Goal: Task Accomplishment & Management: Manage account settings

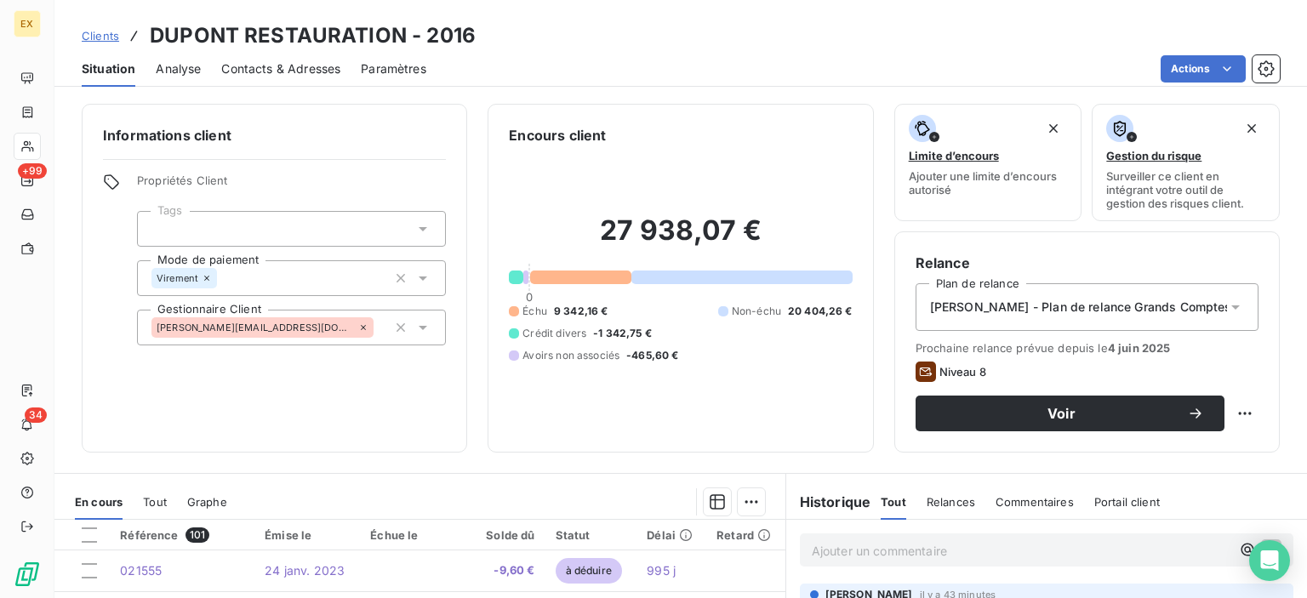
scroll to position [85, 0]
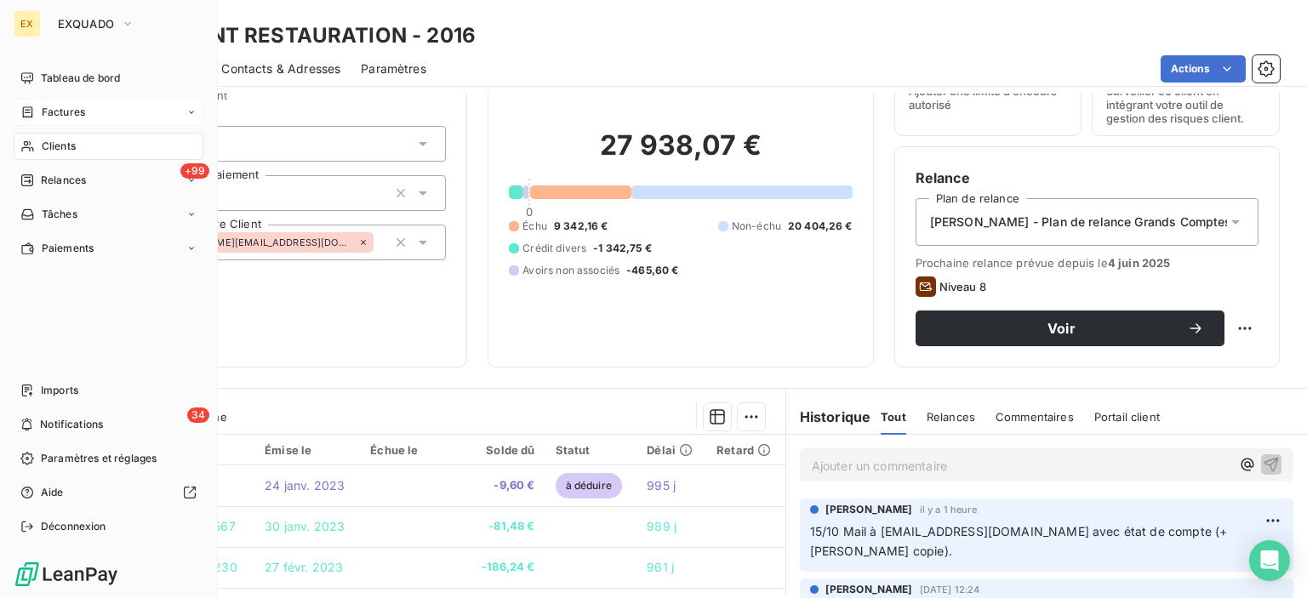
click at [26, 114] on icon at bounding box center [27, 113] width 14 height 14
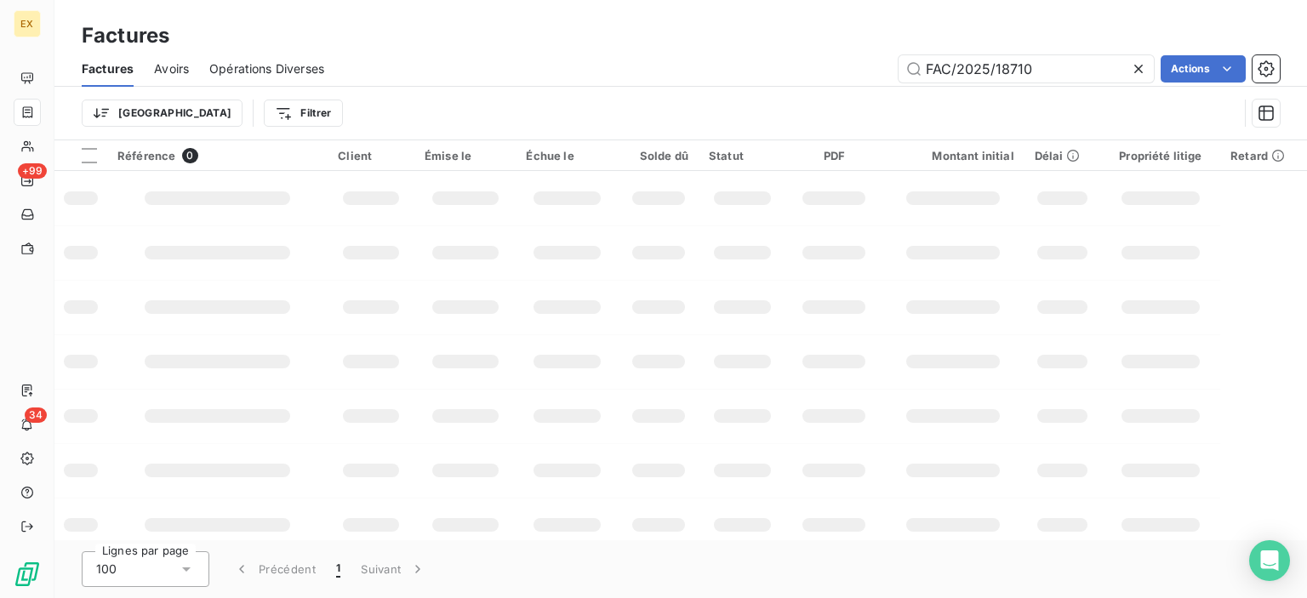
drag, startPoint x: 1043, startPoint y: 71, endPoint x: 870, endPoint y: 74, distance: 172.8
click at [870, 74] on div "FAC/2025/18710 Actions" at bounding box center [812, 68] width 935 height 27
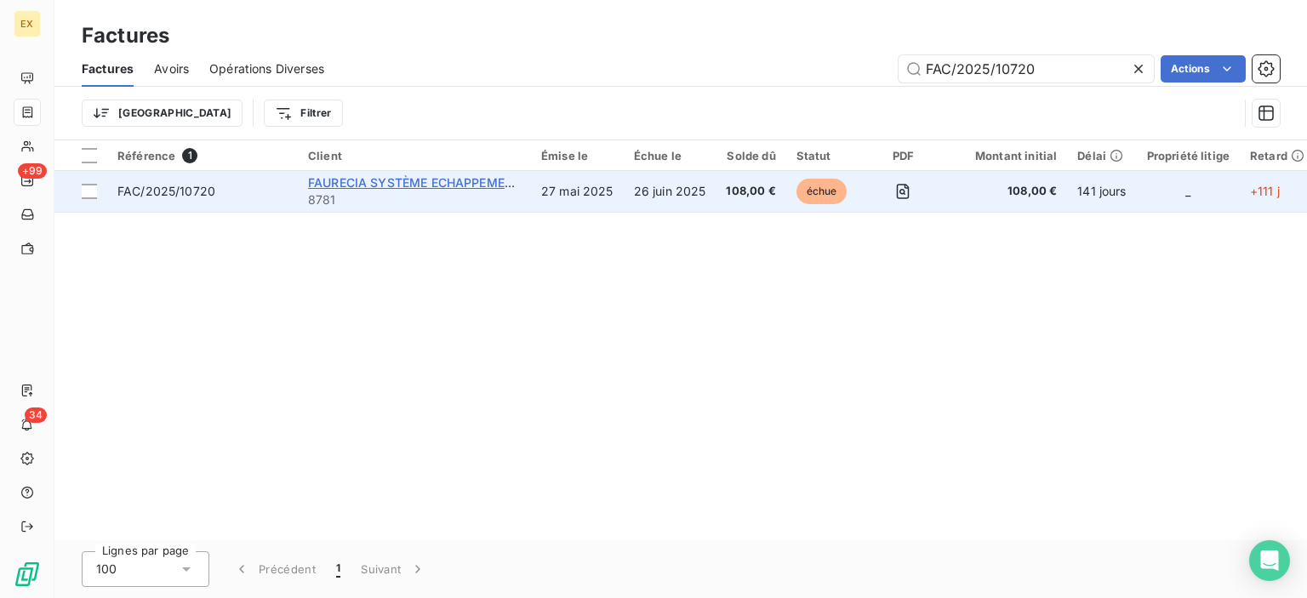
type input "FAC/2025/10720"
click at [344, 187] on span "FAURECIA SYSTÈME ECHAPPEMENT - AUDINCOURT Cedex" at bounding box center [482, 182] width 348 height 14
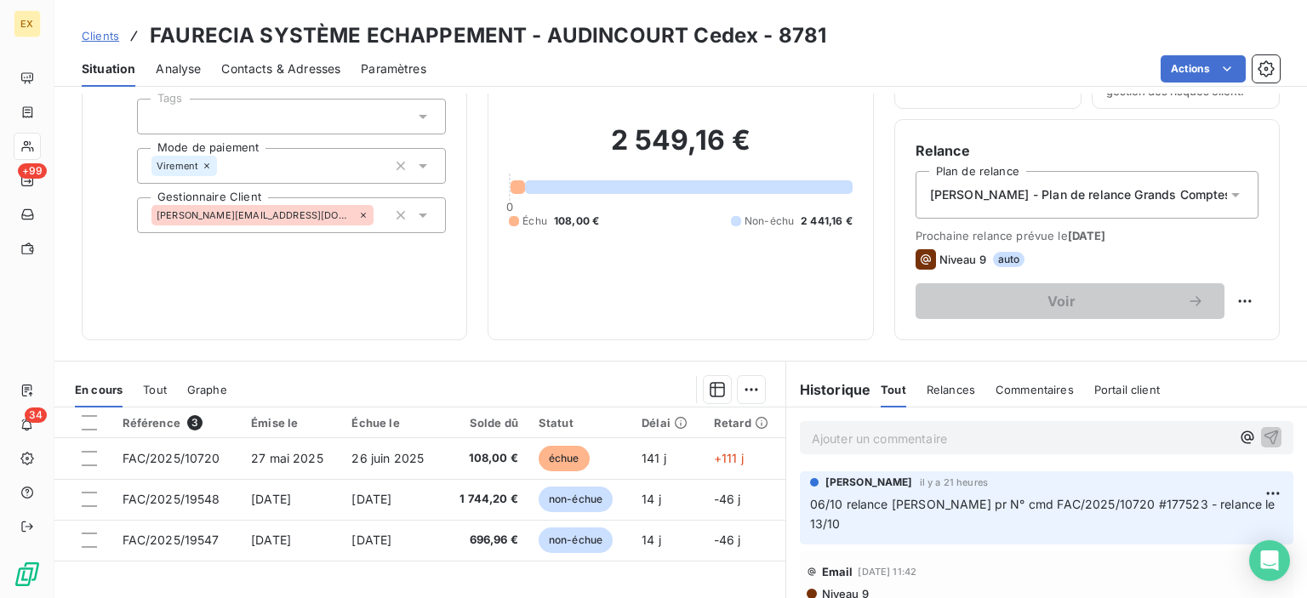
scroll to position [255, 0]
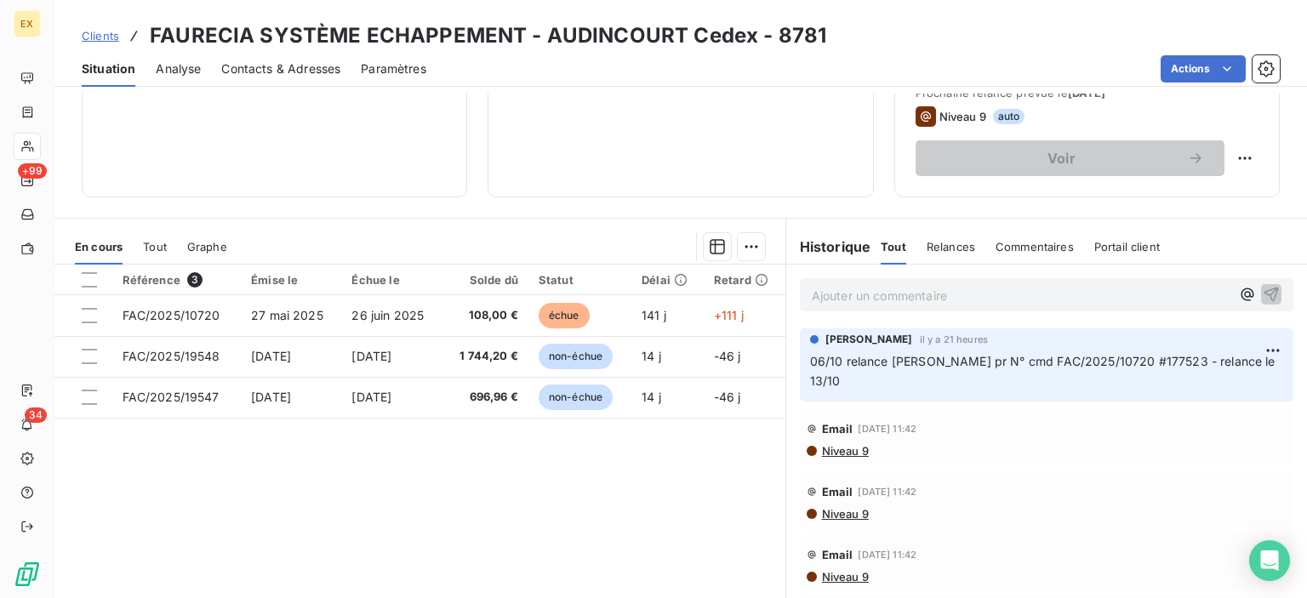
click at [112, 28] on link "Clients" at bounding box center [100, 35] width 37 height 17
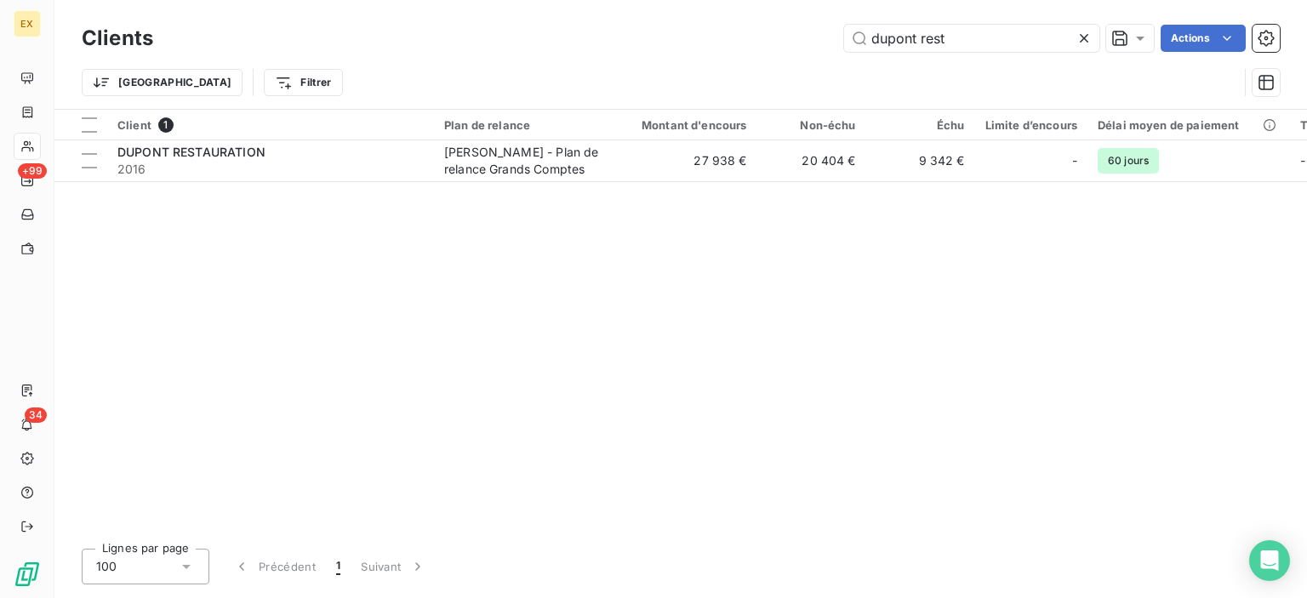
drag, startPoint x: 981, startPoint y: 34, endPoint x: 796, endPoint y: 42, distance: 185.7
click at [796, 42] on div "dupont rest Actions" at bounding box center [727, 38] width 1107 height 27
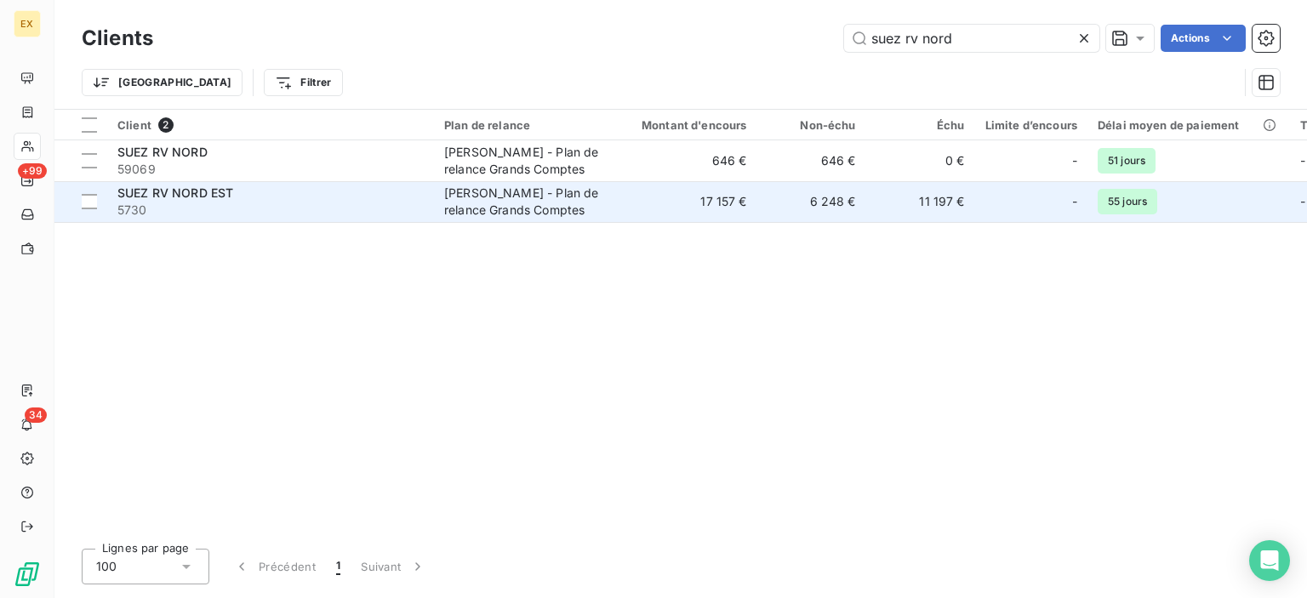
type input "suez rv nord"
click at [286, 204] on span "5730" at bounding box center [270, 210] width 306 height 17
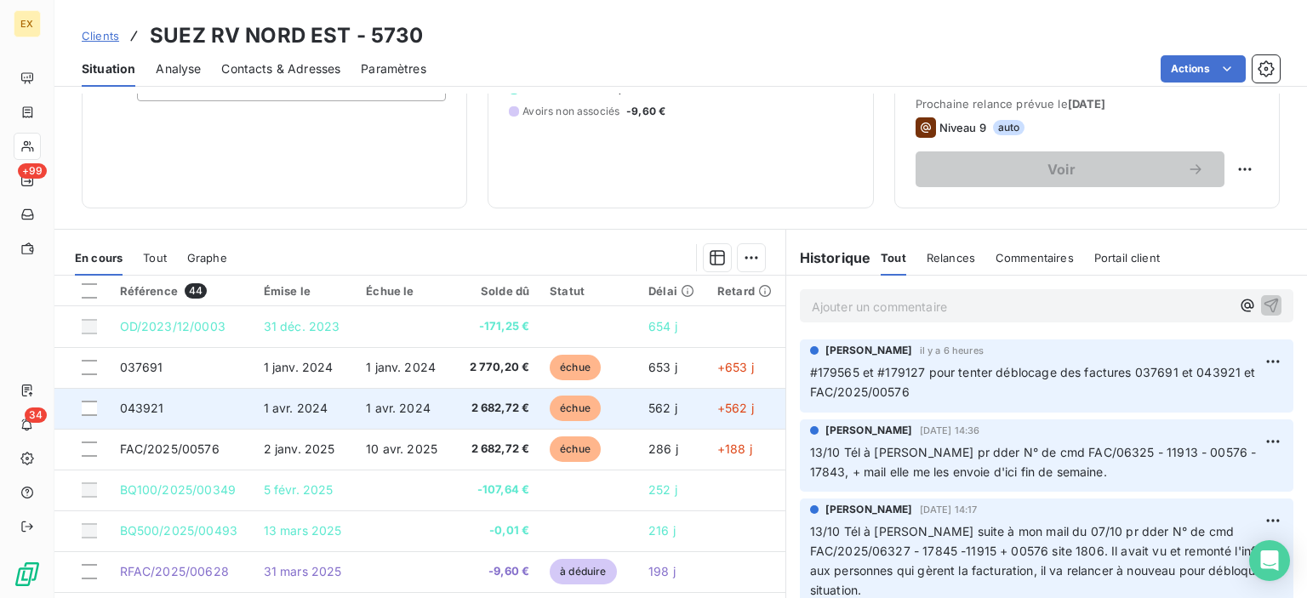
scroll to position [255, 0]
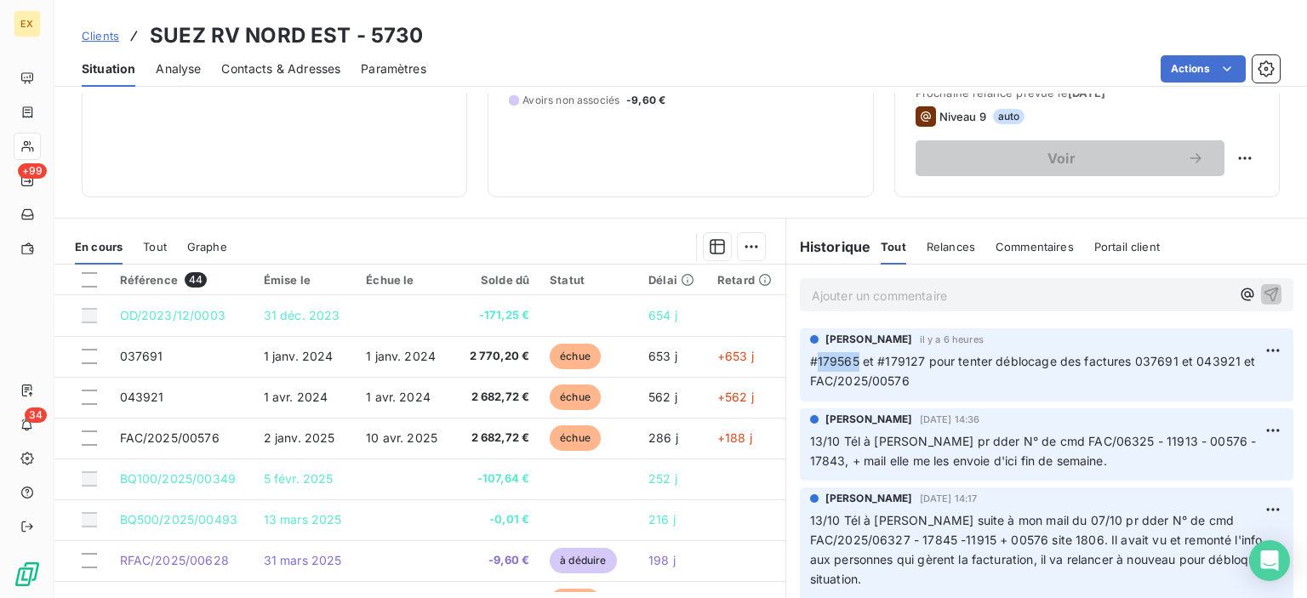
drag, startPoint x: 850, startPoint y: 360, endPoint x: 811, endPoint y: 360, distance: 39.2
click at [811, 360] on span "#179565 et #179127 pour tenter déblocage des factures 037691 et 043921 et FAC/2…" at bounding box center [1034, 371] width 449 height 34
drag, startPoint x: 913, startPoint y: 359, endPoint x: 878, endPoint y: 358, distance: 34.9
click at [878, 358] on span "#179565 et #179127 pour tenter déblocage des factures 037691 et 043921 et FAC/2…" at bounding box center [1034, 371] width 449 height 34
copy span "179127"
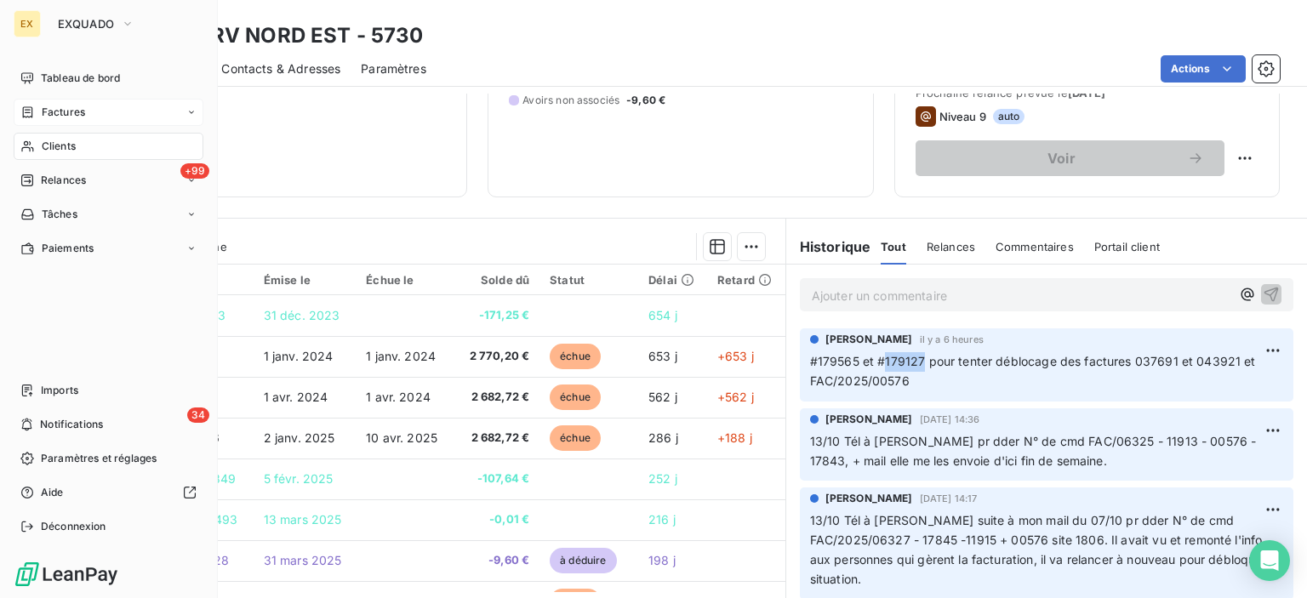
click at [47, 106] on span "Factures" at bounding box center [63, 112] width 43 height 15
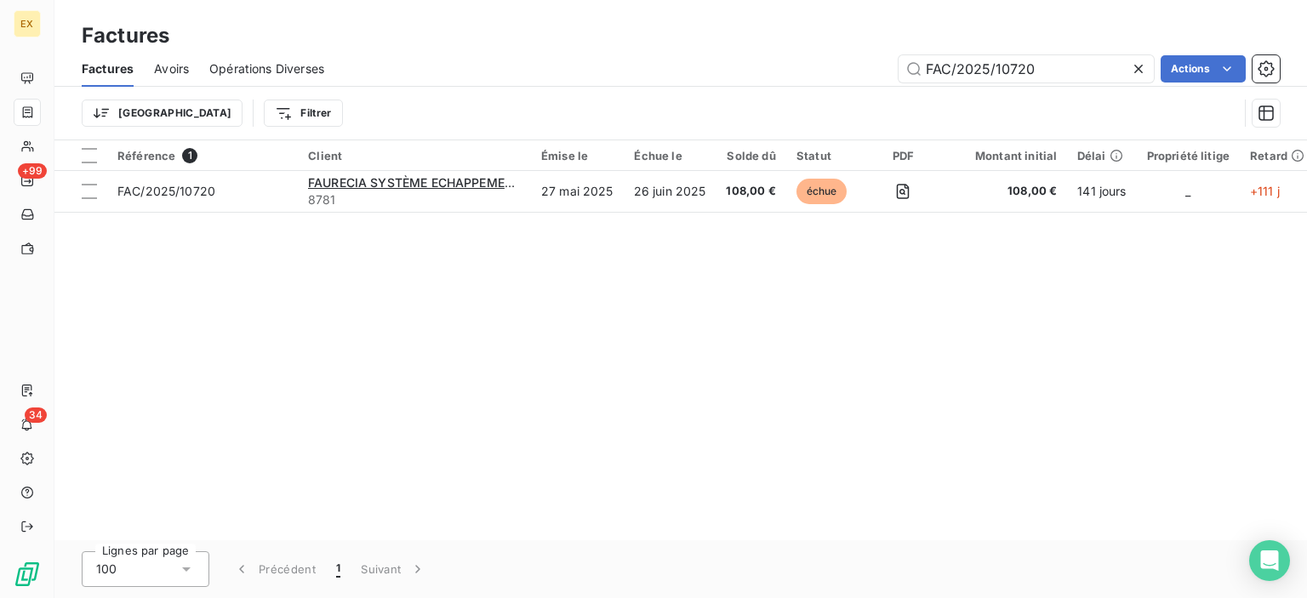
drag, startPoint x: 1059, startPoint y: 75, endPoint x: 868, endPoint y: 77, distance: 190.7
click at [868, 77] on div "FAC/2025/10720 Actions" at bounding box center [812, 68] width 935 height 27
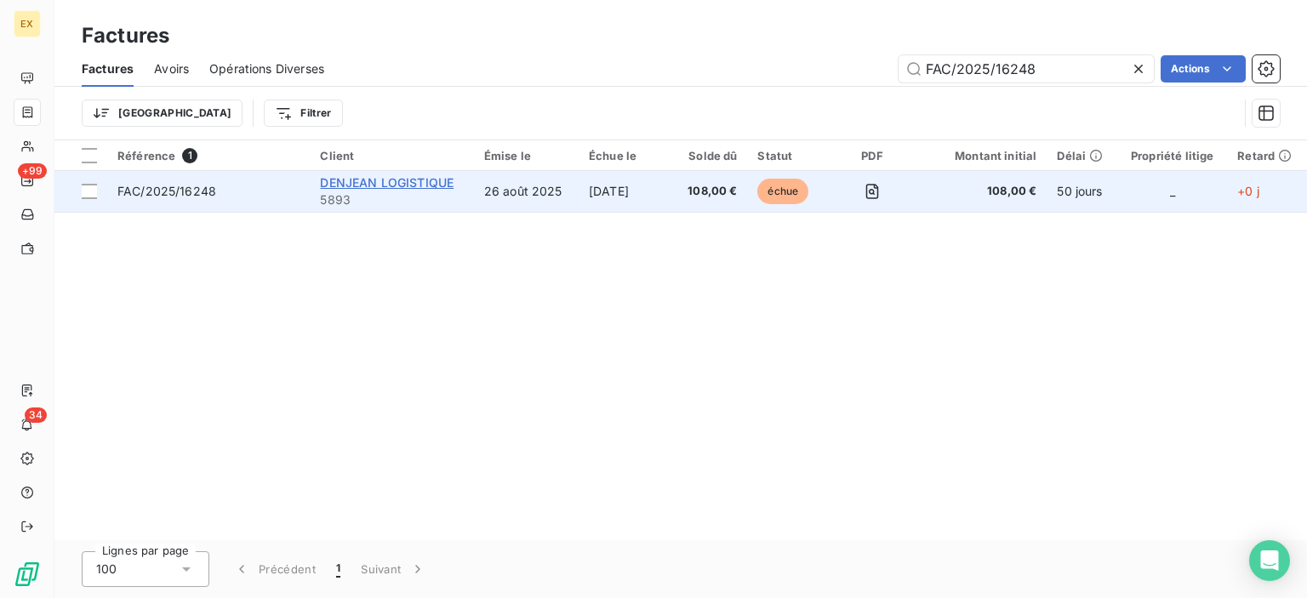
type input "FAC/2025/16248"
click at [355, 179] on span "DENJEAN LOGISTIQUE" at bounding box center [387, 182] width 134 height 14
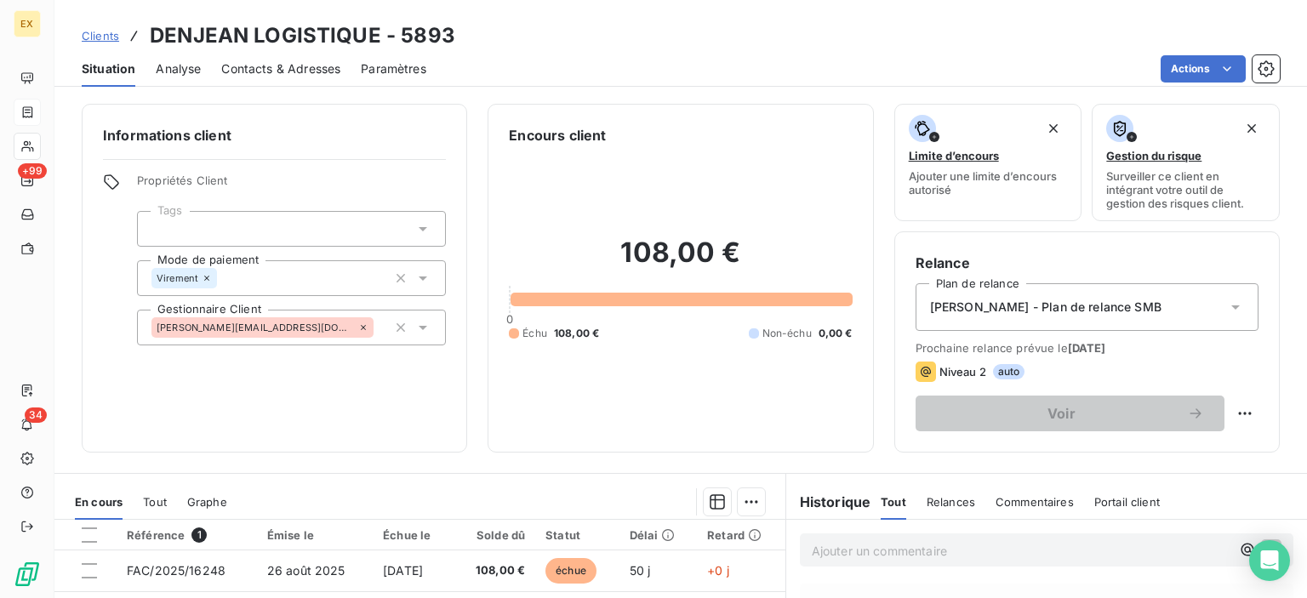
scroll to position [170, 0]
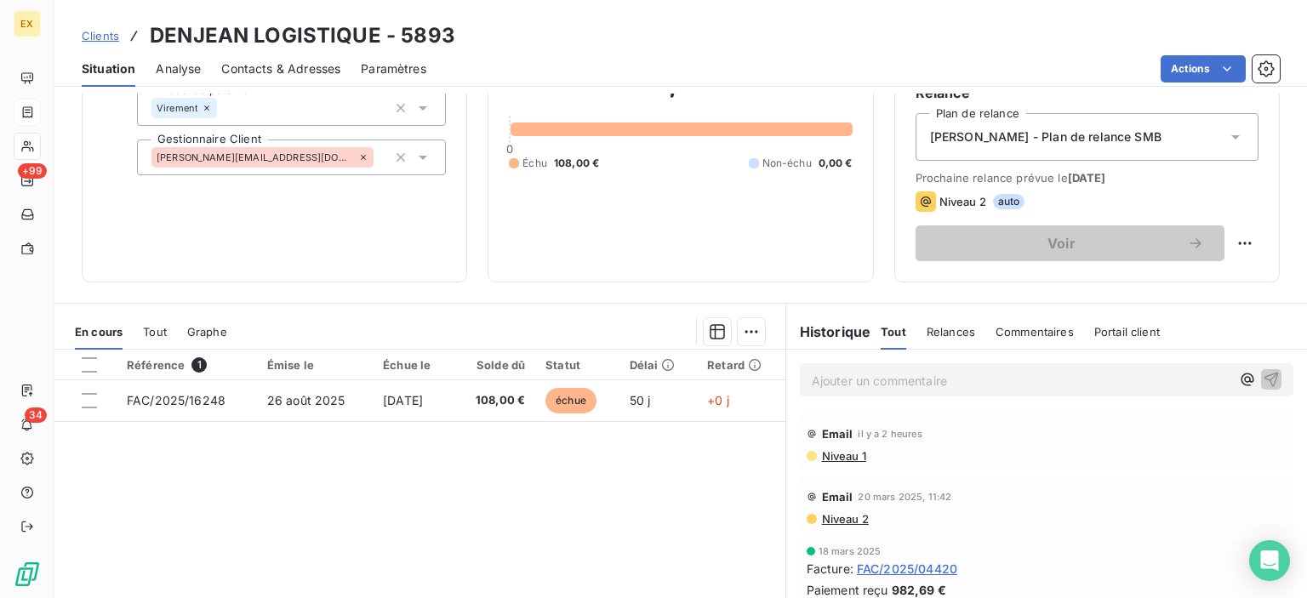
click at [895, 390] on p "Ajouter un commentaire ﻿" at bounding box center [1021, 380] width 419 height 21
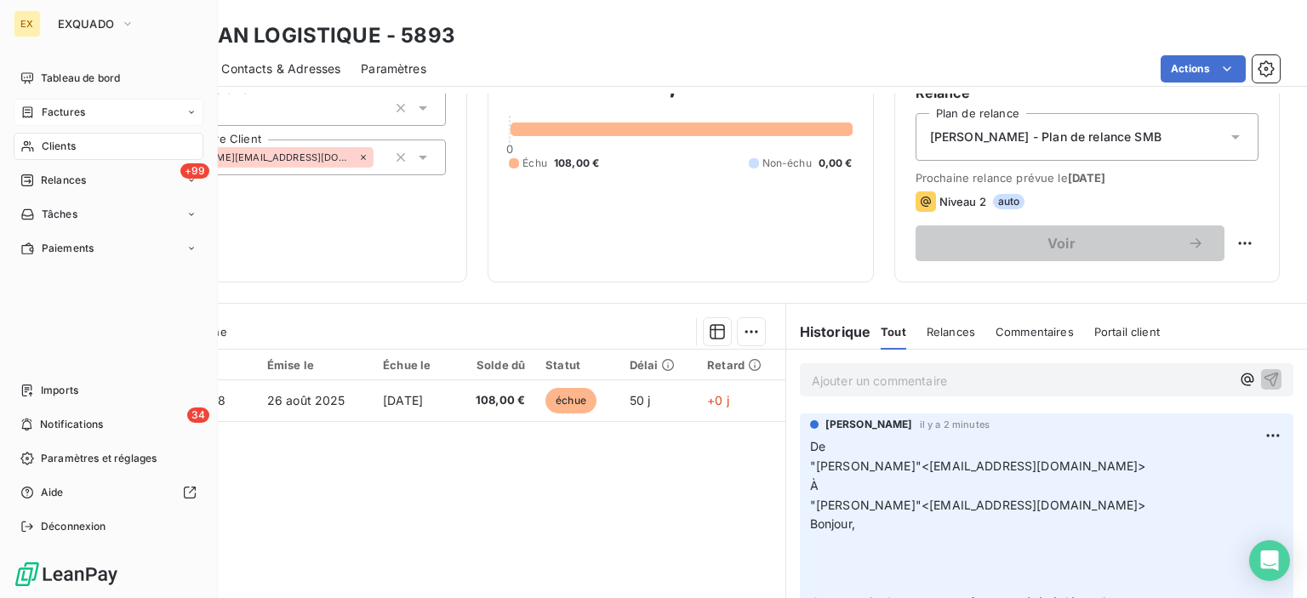
click at [33, 112] on icon at bounding box center [27, 113] width 14 height 14
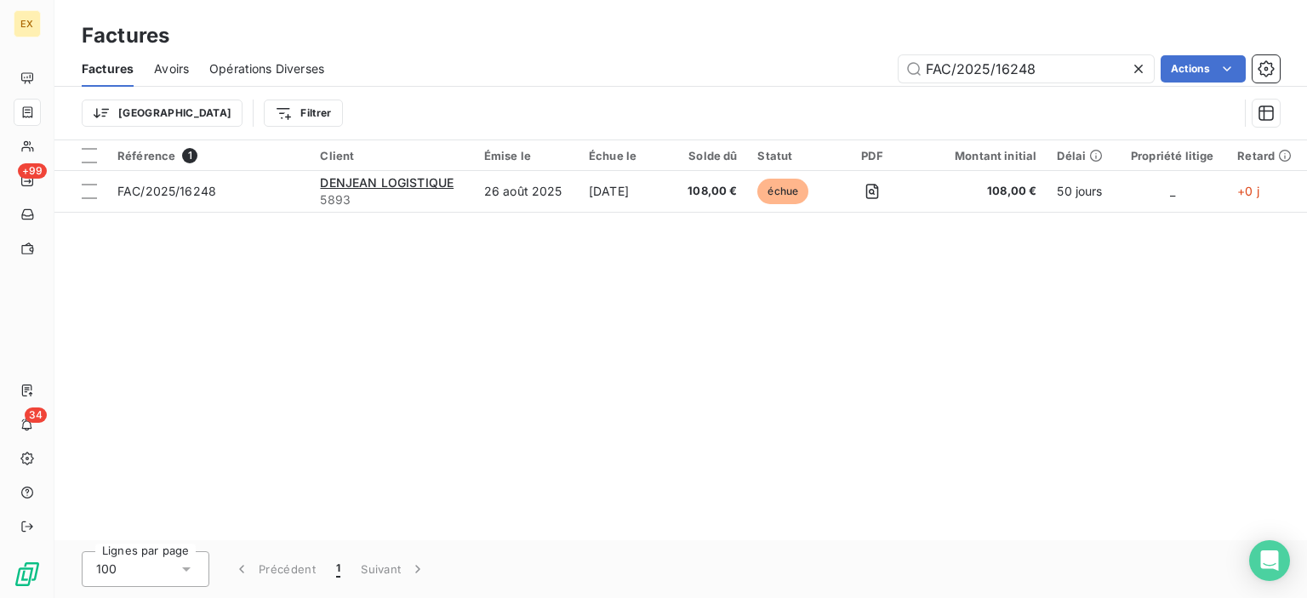
drag, startPoint x: 1049, startPoint y: 66, endPoint x: 878, endPoint y: 66, distance: 171.1
click at [878, 66] on div "FAC/2025/16248 Actions" at bounding box center [812, 68] width 935 height 27
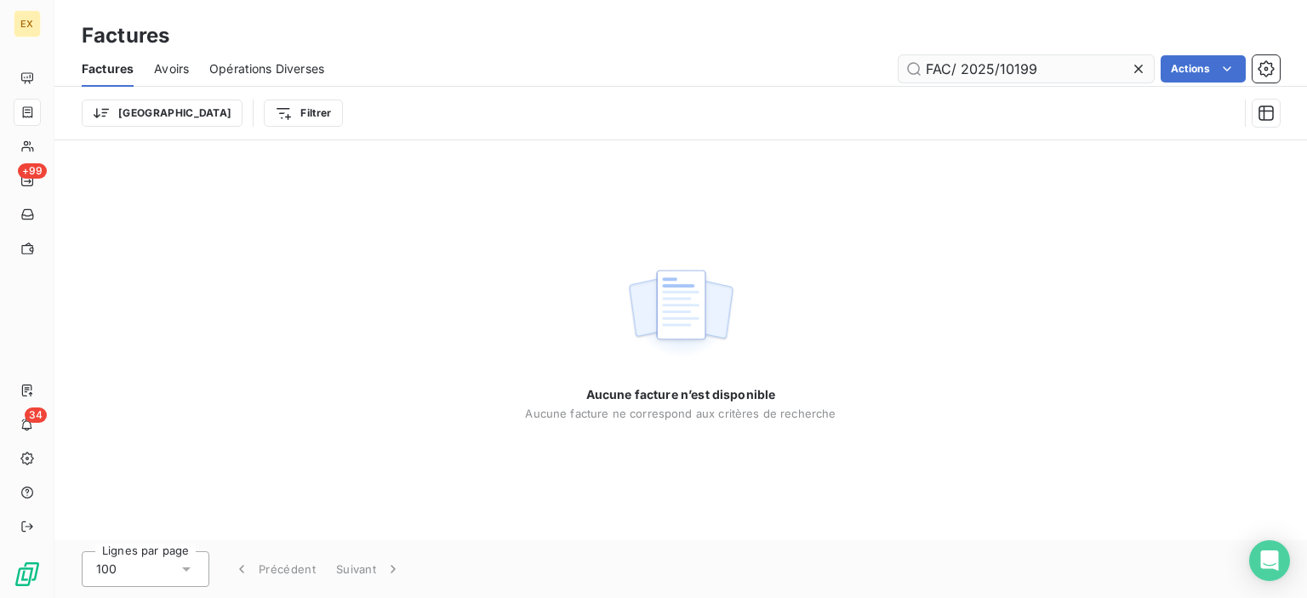
click at [965, 64] on input "FAC/ 2025/10199" at bounding box center [1026, 68] width 255 height 27
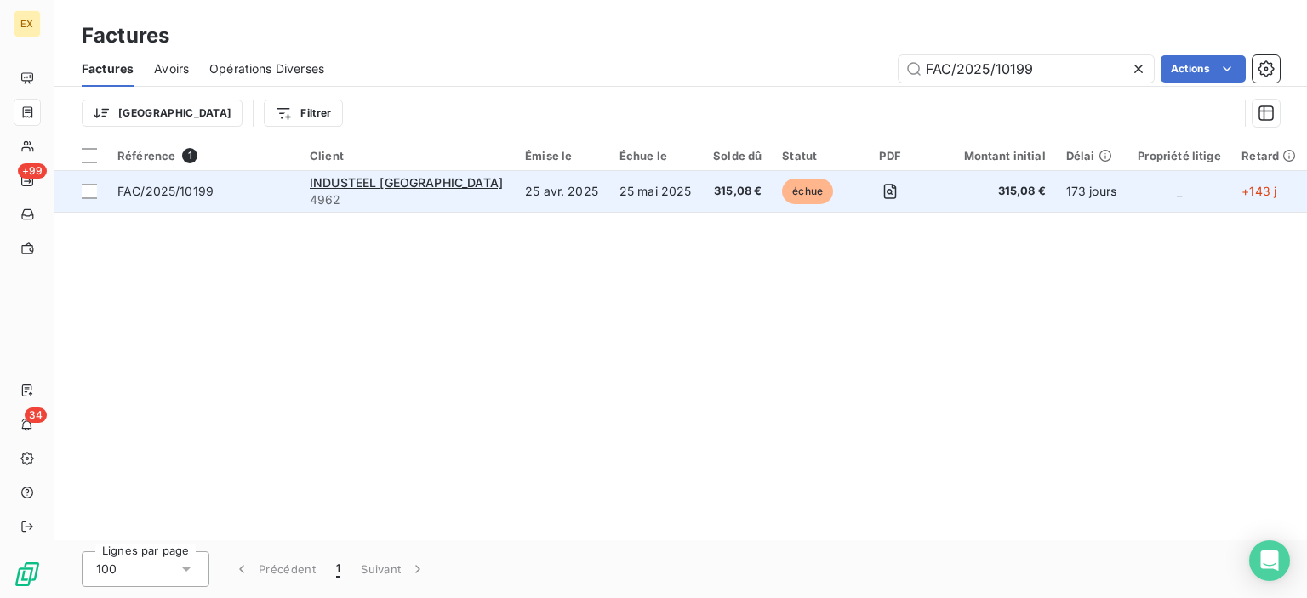
type input "FAC/2025/10199"
click at [235, 186] on span "FAC/2025/10199" at bounding box center [203, 191] width 172 height 17
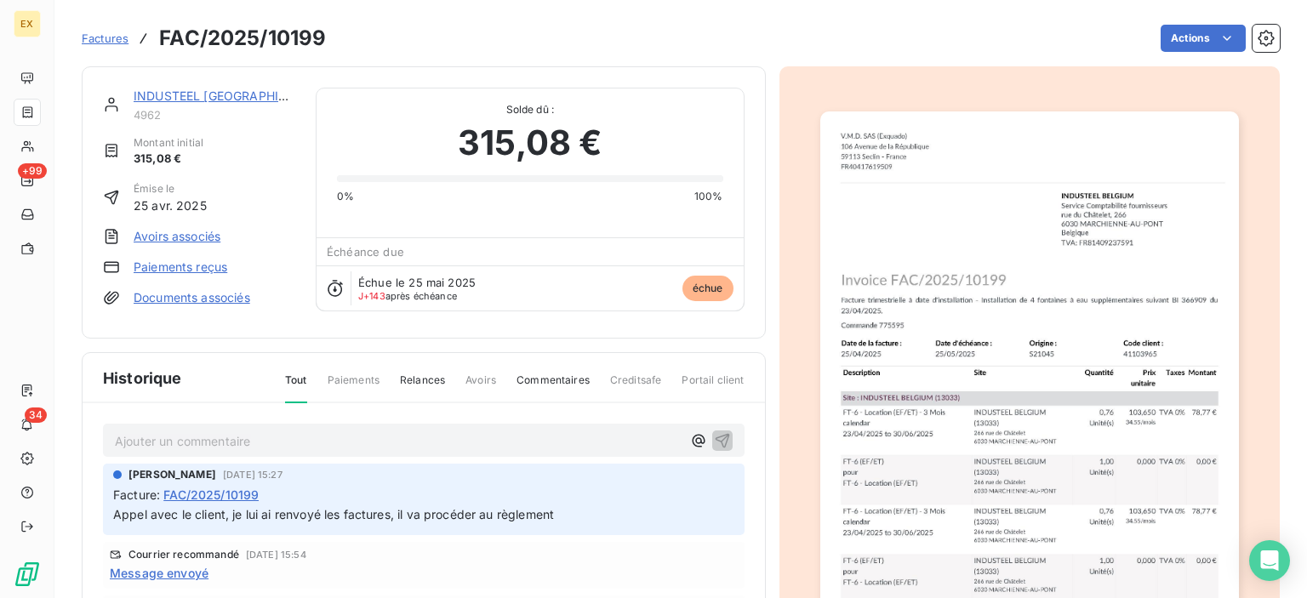
click at [209, 91] on link "INDUSTEEL [GEOGRAPHIC_DATA]" at bounding box center [231, 96] width 194 height 14
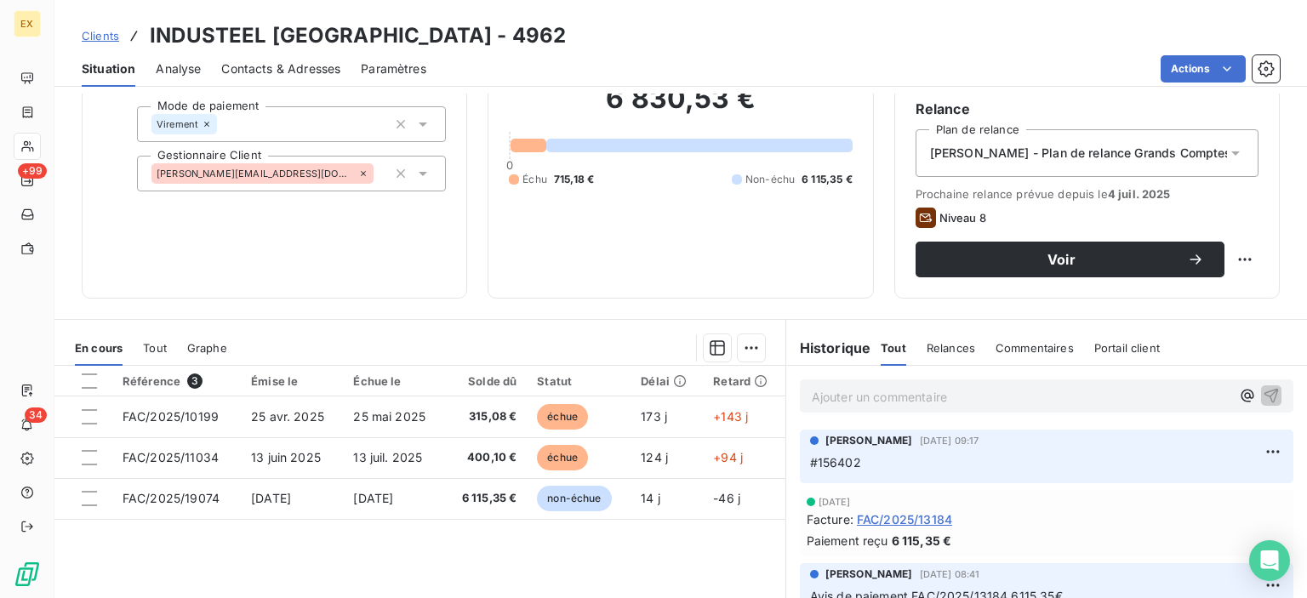
scroll to position [170, 0]
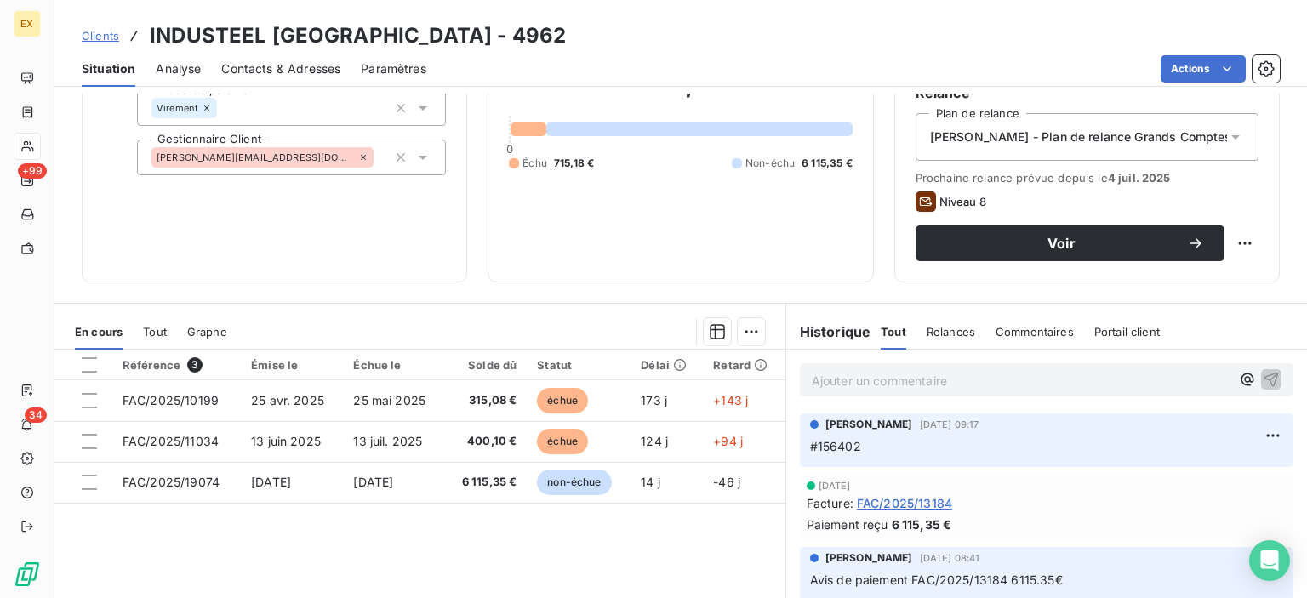
click at [881, 380] on p "Ajouter un commentaire ﻿" at bounding box center [1021, 380] width 419 height 21
click at [1262, 375] on button "button" at bounding box center [1272, 379] width 20 height 20
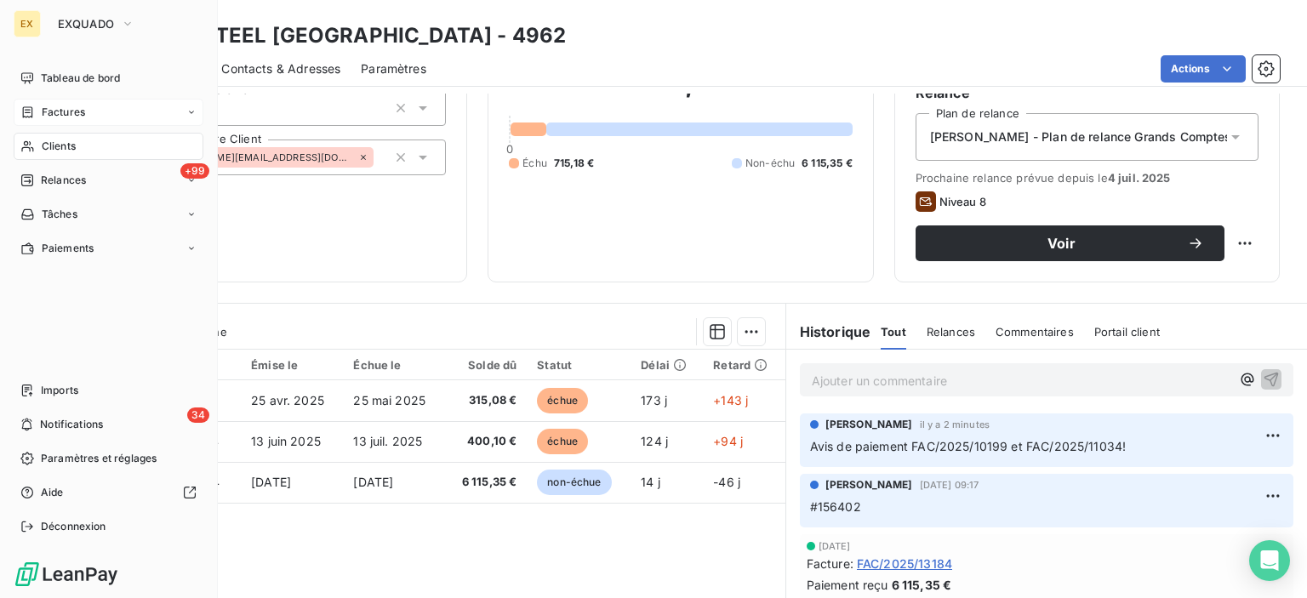
click at [47, 104] on div "Factures" at bounding box center [109, 112] width 190 height 27
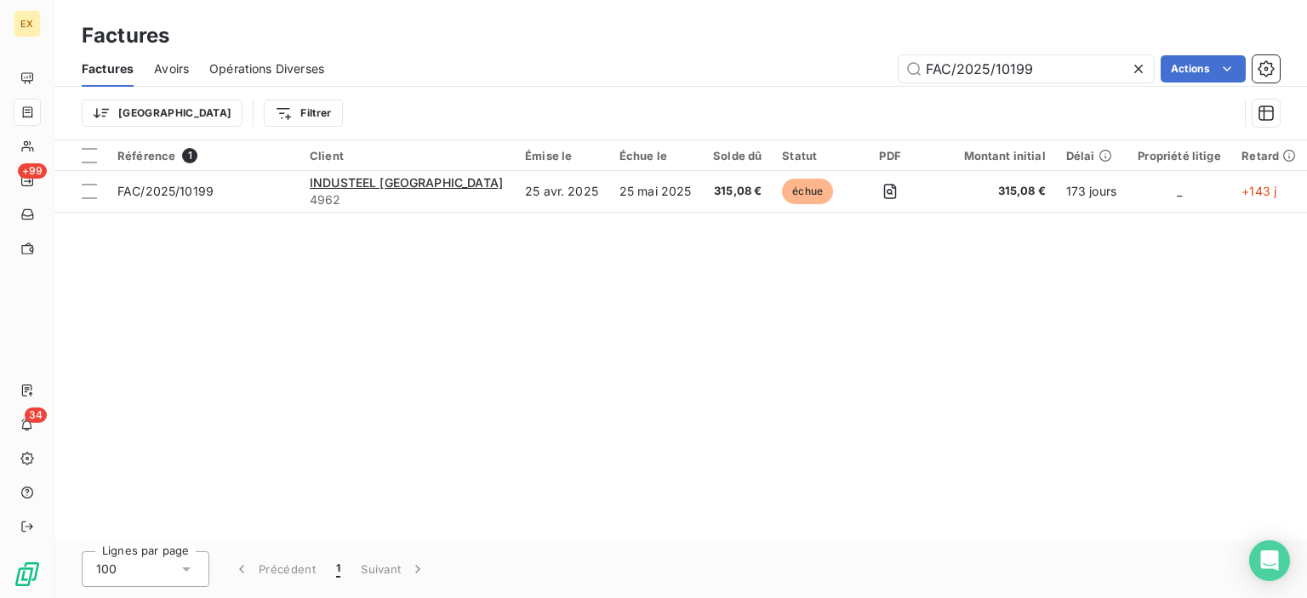
drag, startPoint x: 1073, startPoint y: 73, endPoint x: 838, endPoint y: 77, distance: 234.1
click at [838, 77] on div "FAC/2025/10199 Actions" at bounding box center [812, 68] width 935 height 27
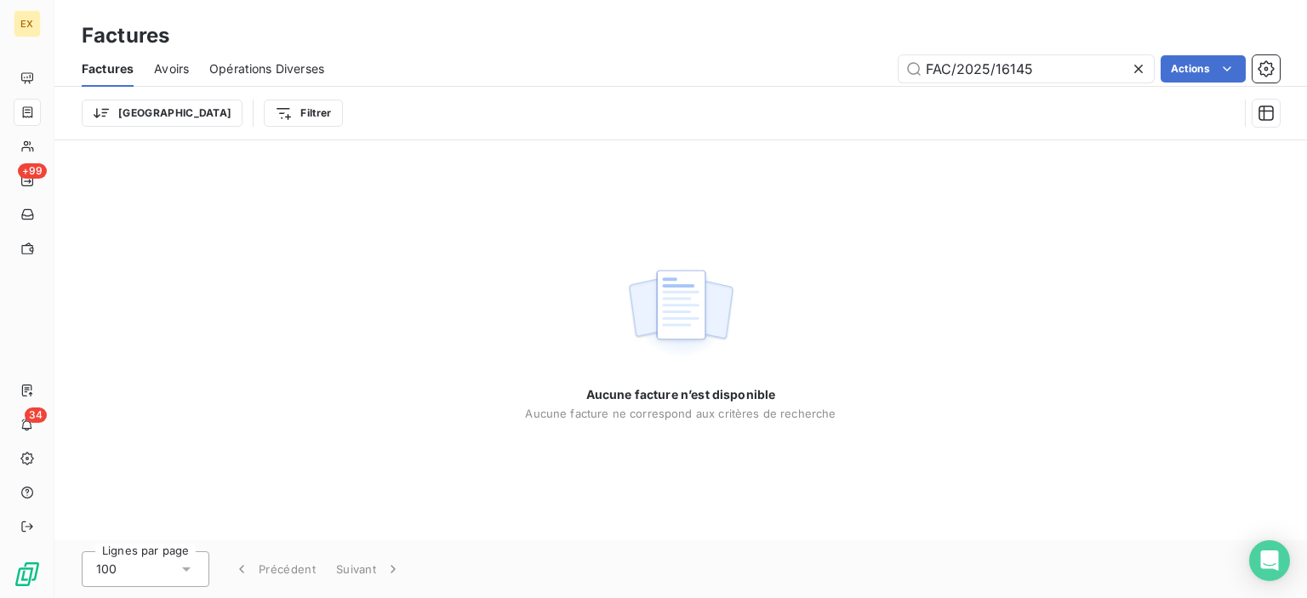
drag, startPoint x: 930, startPoint y: 70, endPoint x: 868, endPoint y: 74, distance: 62.3
click at [868, 74] on div "FAC/2025/16145 Actions" at bounding box center [812, 68] width 935 height 27
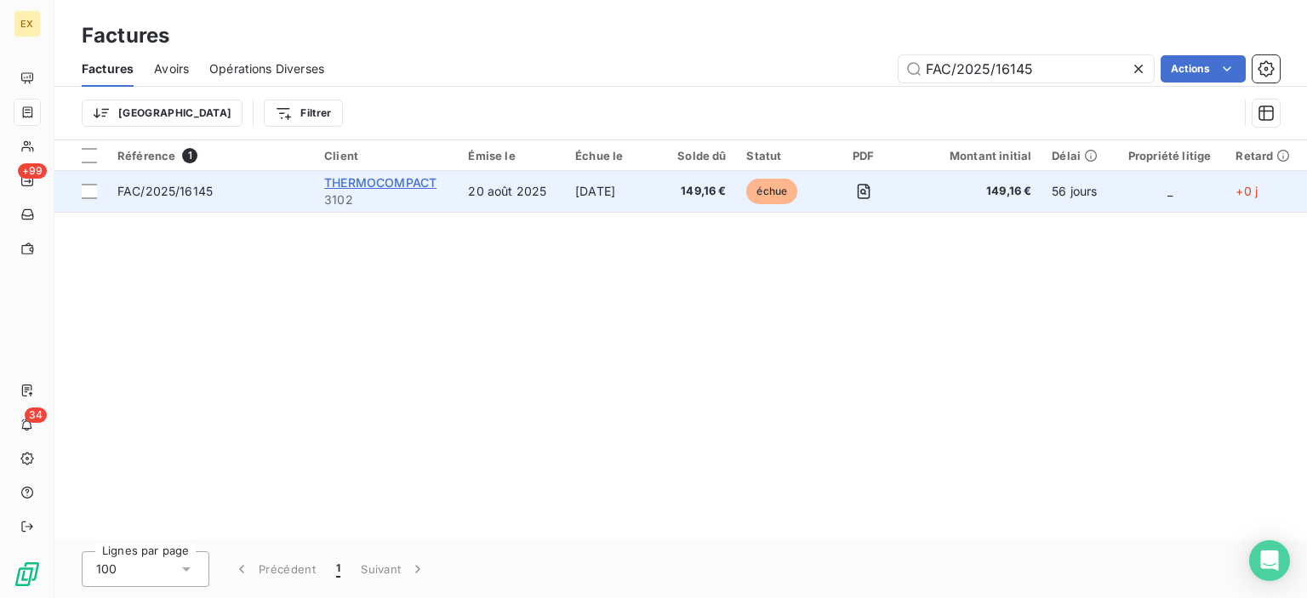
type input "FAC/2025/16145"
click at [352, 185] on span "THERMOCOMPACT" at bounding box center [380, 182] width 112 height 14
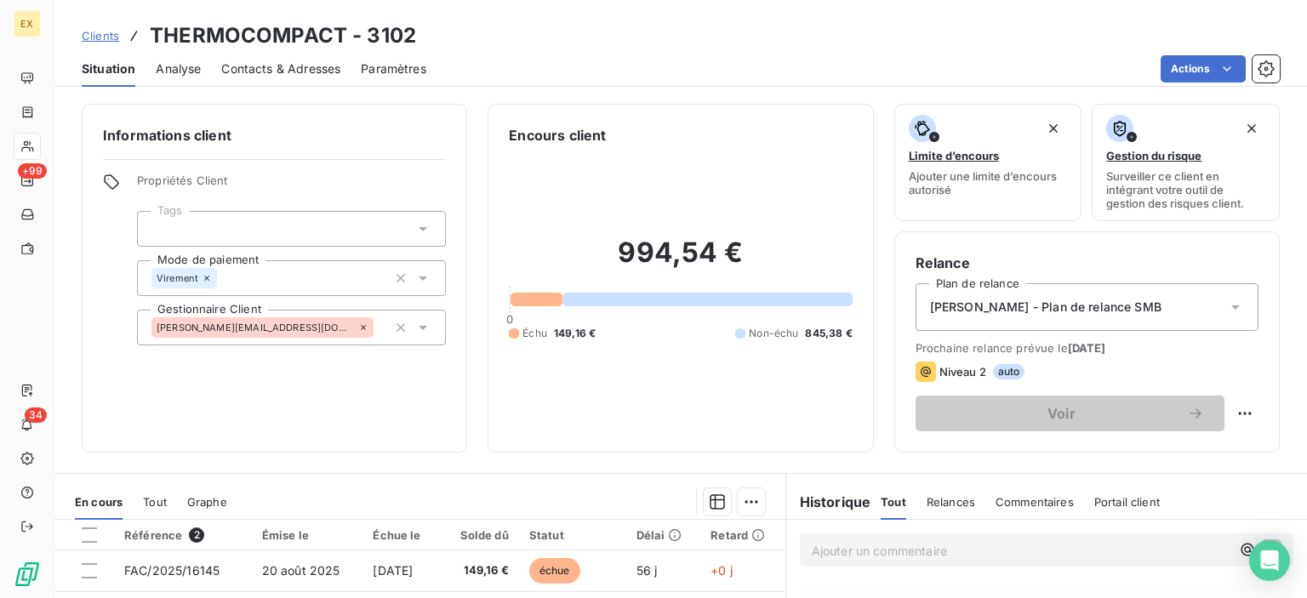
click at [323, 67] on span "Contacts & Adresses" at bounding box center [280, 68] width 119 height 17
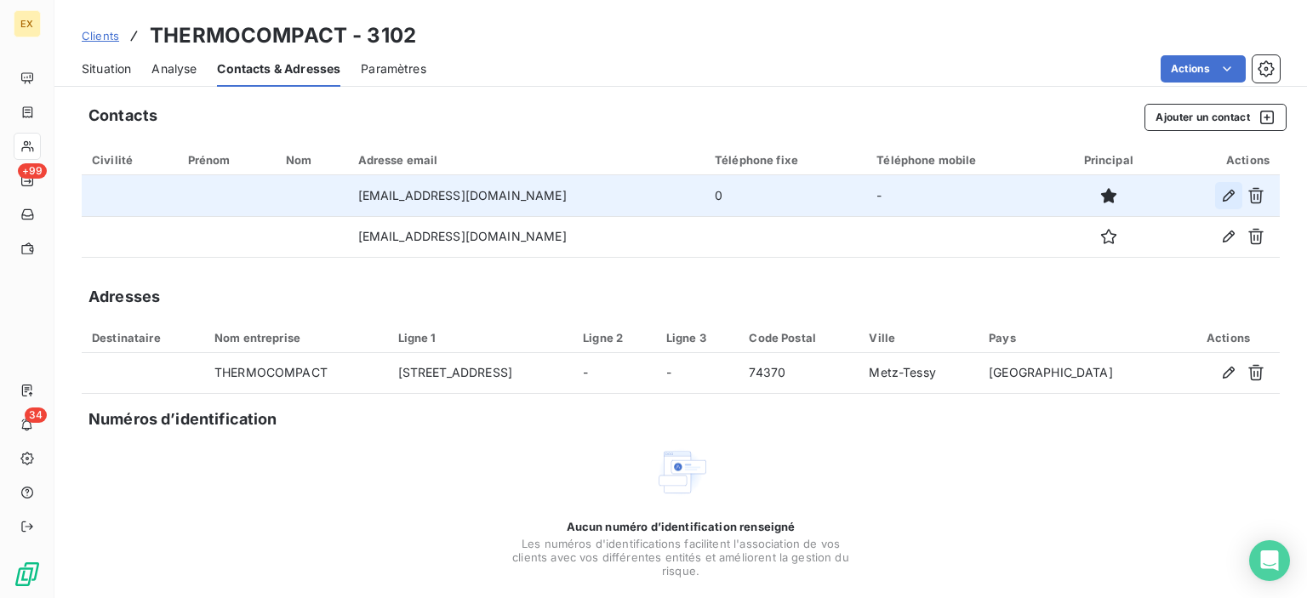
click at [1221, 192] on icon "button" at bounding box center [1229, 195] width 17 height 17
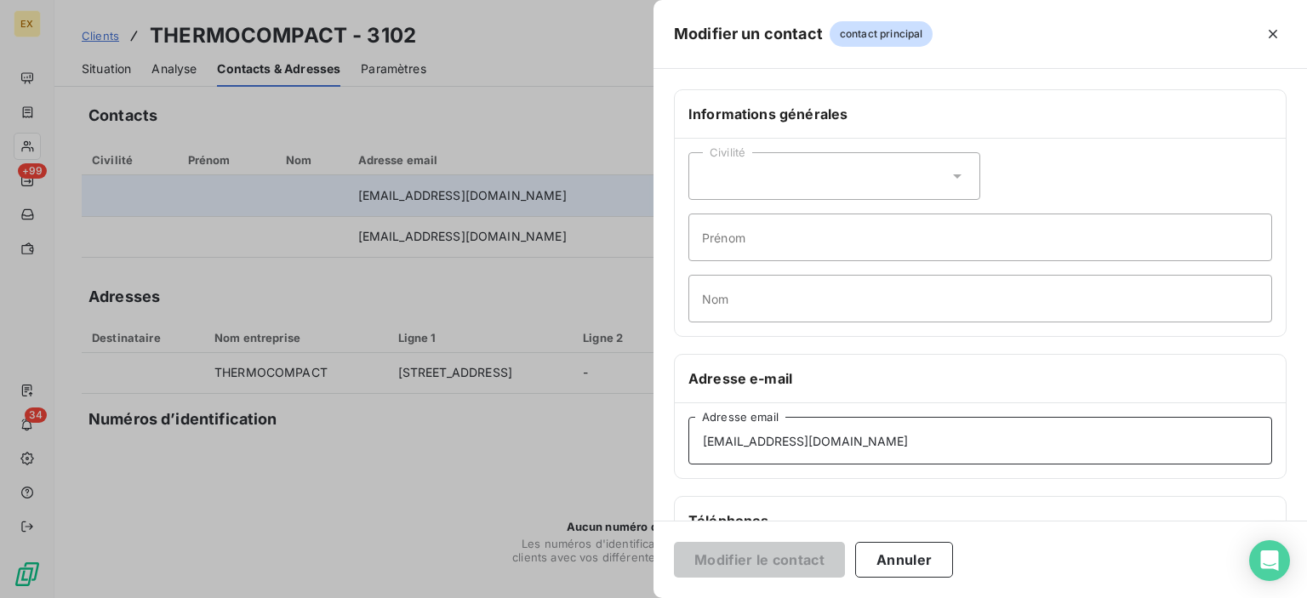
drag, startPoint x: 970, startPoint y: 438, endPoint x: 578, endPoint y: 455, distance: 392.8
click at [578, 598] on div "Modifier un contact contact principal Informations générales Civilité Prénom No…" at bounding box center [653, 598] width 1307 height 0
paste input
type input "[EMAIL_ADDRESS][DOMAIN_NAME]"
click at [735, 547] on button "Modifier le contact" at bounding box center [759, 560] width 171 height 36
